Goal: Transaction & Acquisition: Purchase product/service

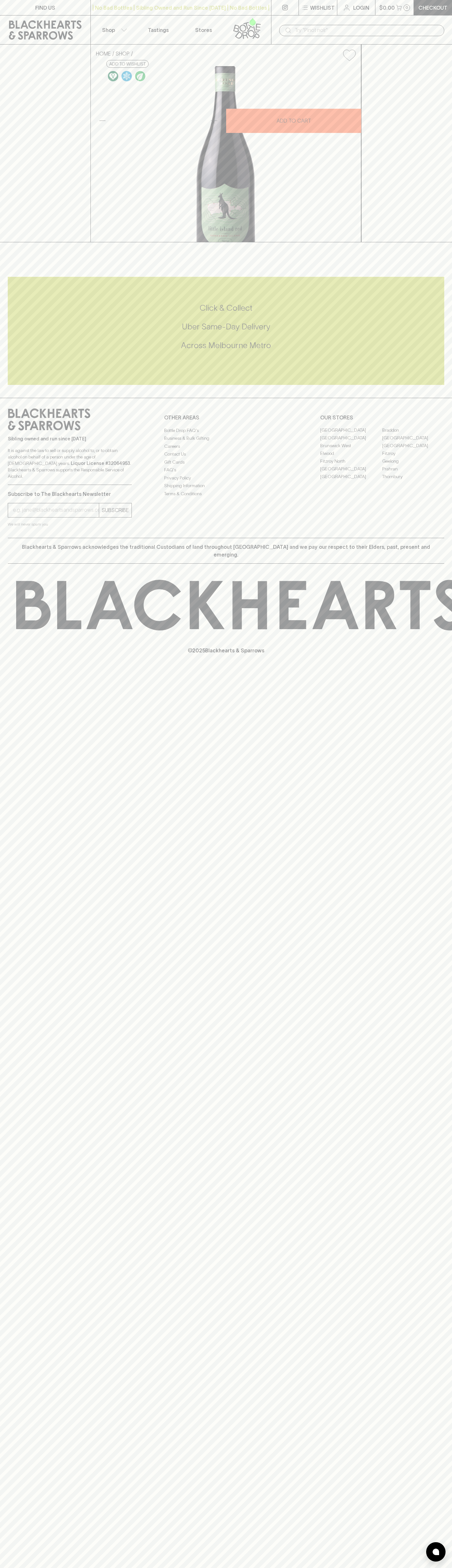
click at [54, 17] on link at bounding box center [45, 30] width 90 height 29
click at [378, 1567] on html "FIND US | No Bad Bottles | Sibling Owned and Run Since [DATE] | No Bad Bottles …" at bounding box center [226, 784] width 452 height 1568
